Goal: Check status: Check status

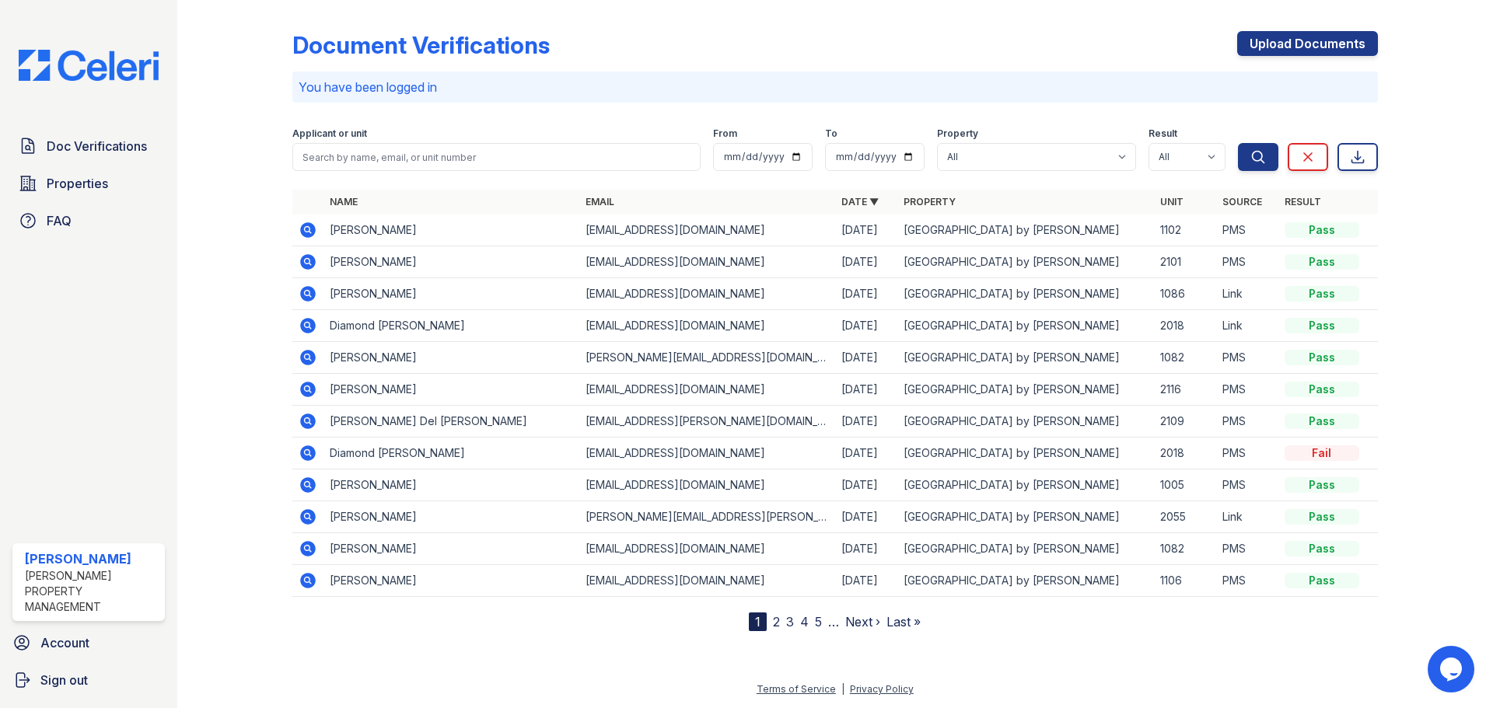
drag, startPoint x: 858, startPoint y: 629, endPoint x: 849, endPoint y: 619, distance: 13.2
click at [858, 628] on link "Next ›" at bounding box center [862, 622] width 35 height 16
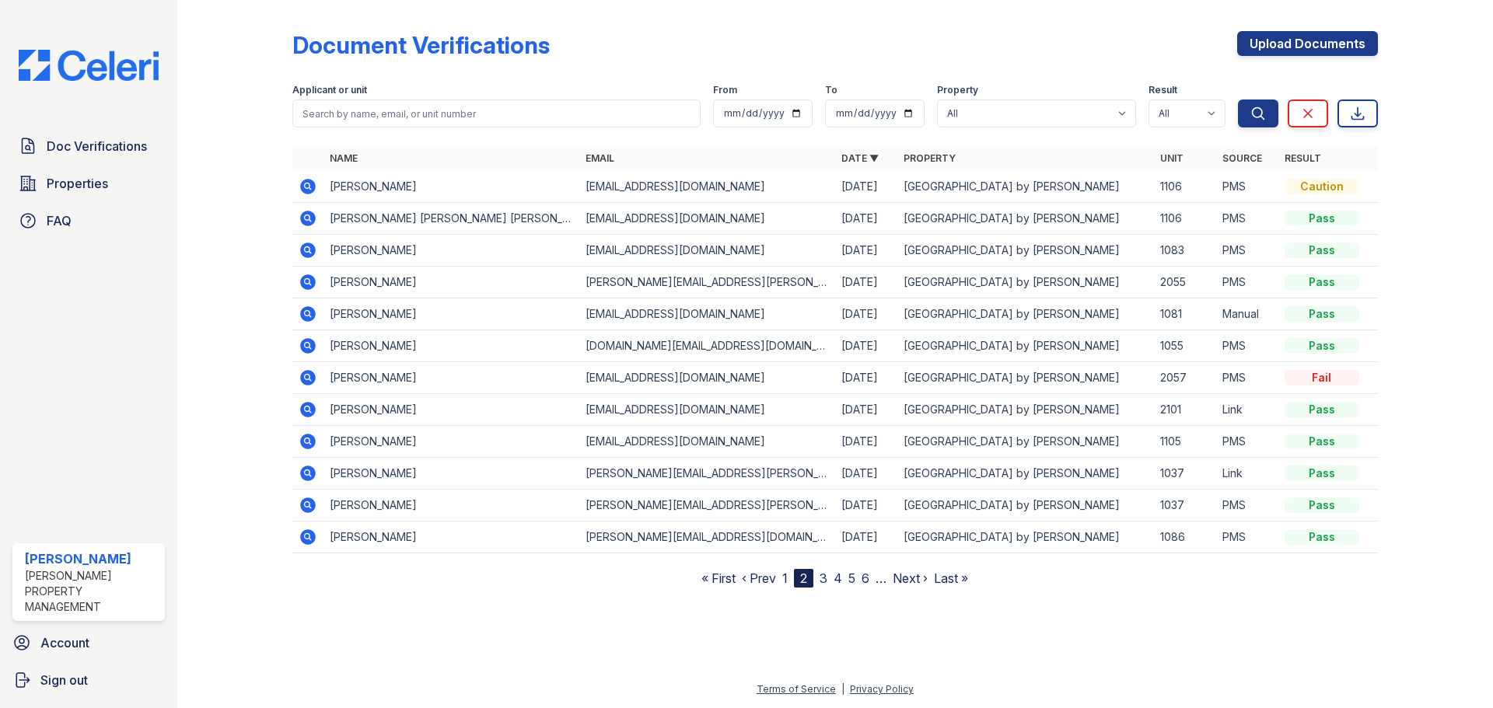
click at [306, 250] on icon at bounding box center [307, 249] width 4 height 4
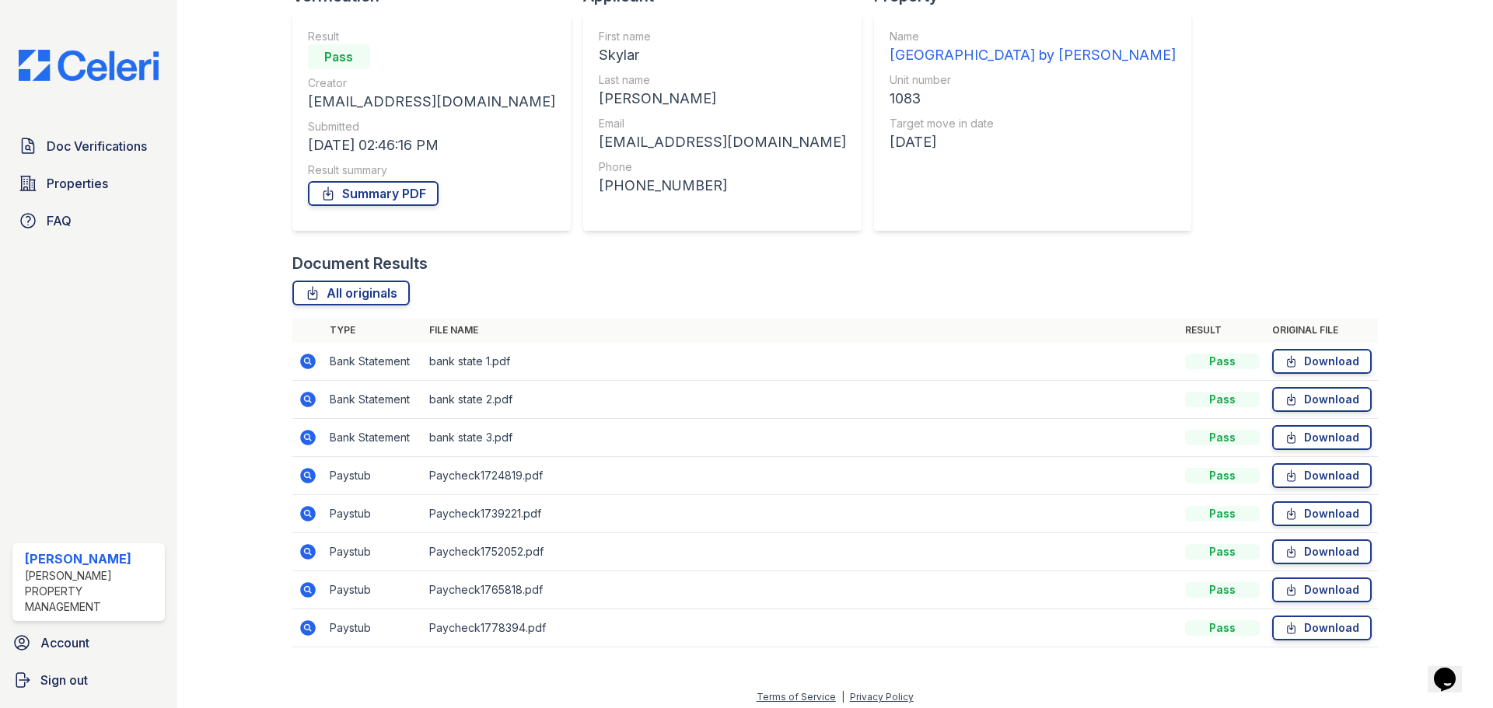
scroll to position [138, 0]
